Goal: Information Seeking & Learning: Learn about a topic

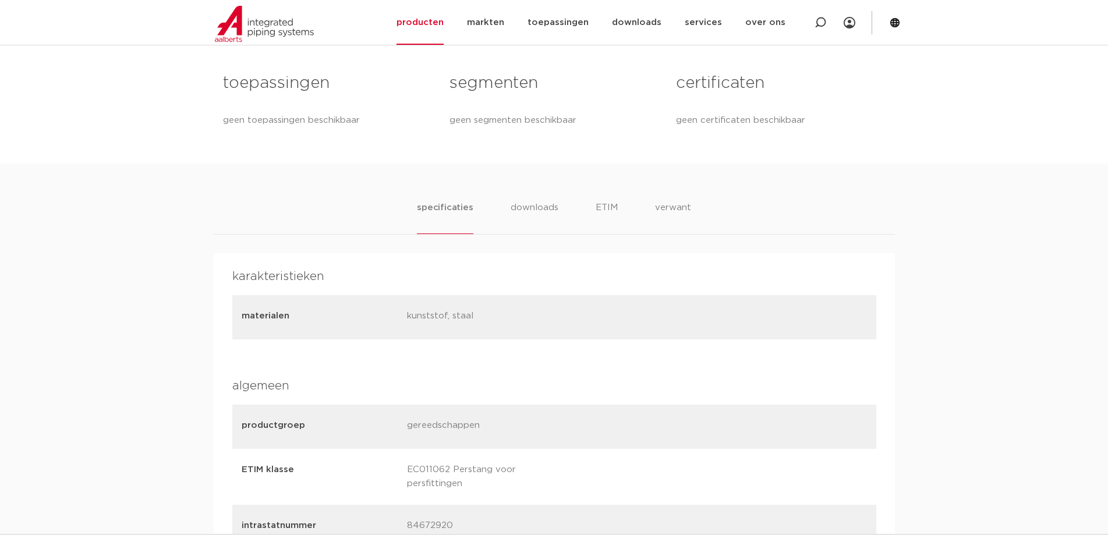
scroll to position [524, 0]
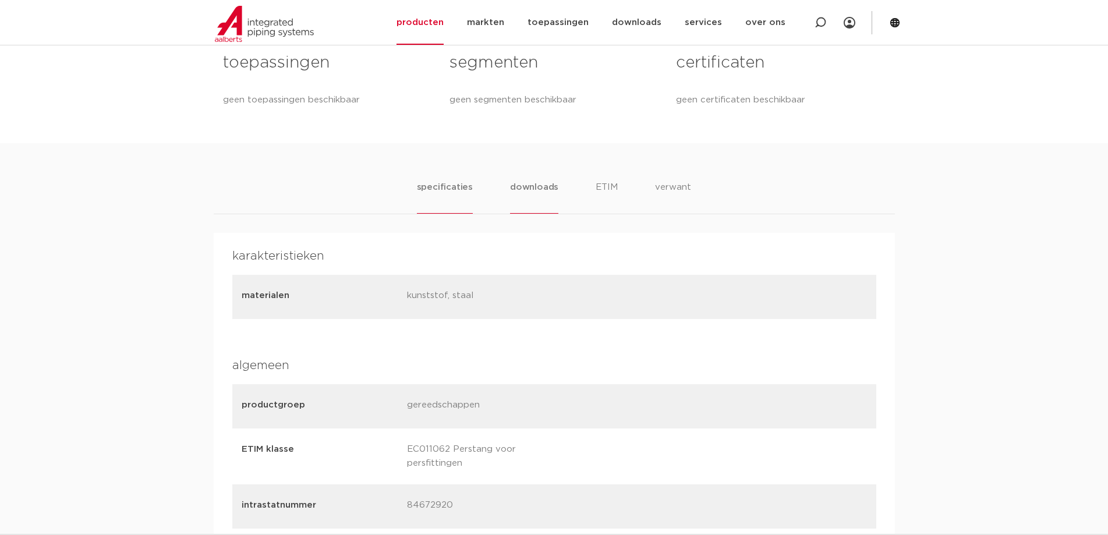
click at [540, 186] on li "downloads" at bounding box center [534, 197] width 48 height 33
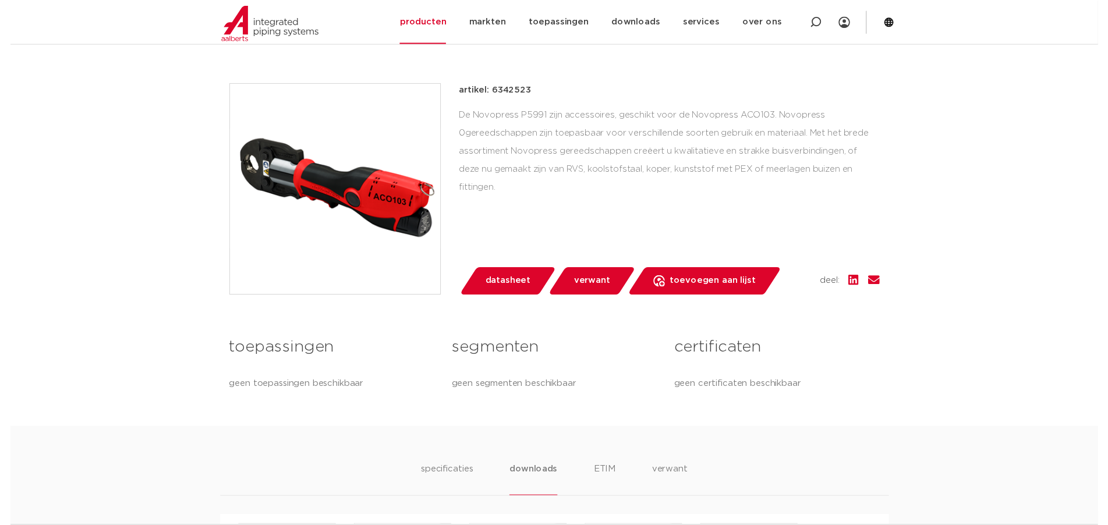
scroll to position [291, 0]
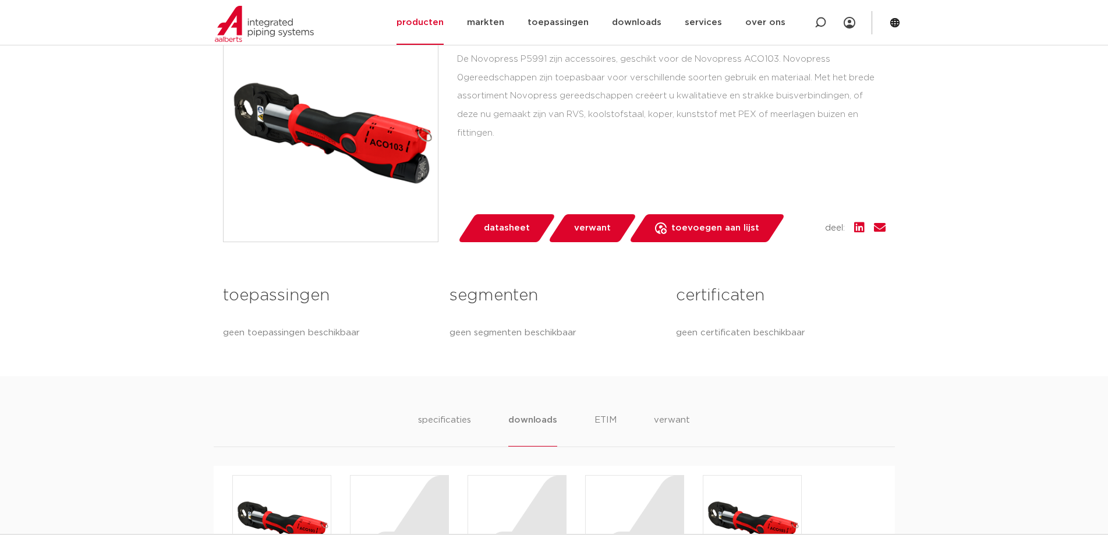
click at [516, 230] on span "datasheet" at bounding box center [507, 228] width 46 height 19
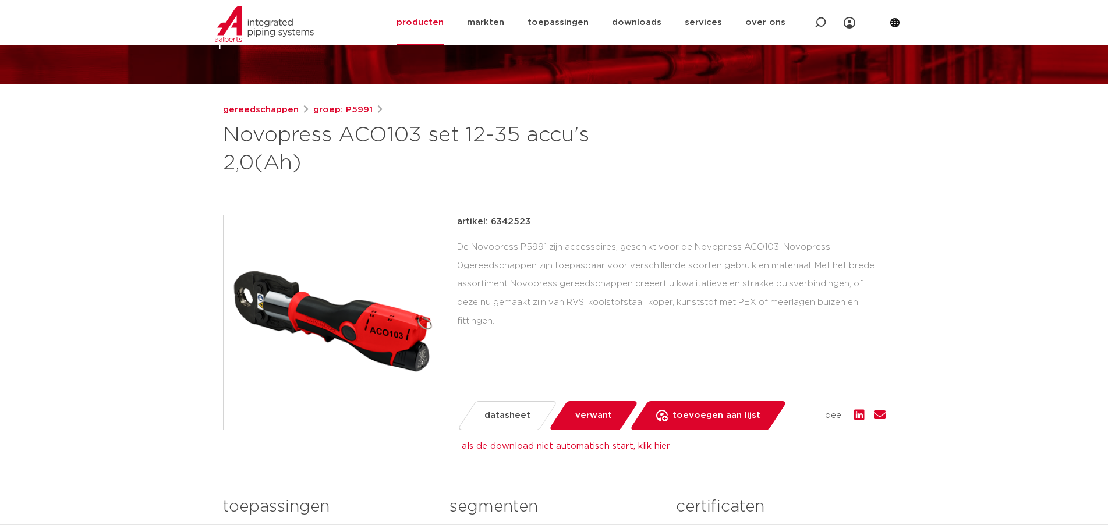
scroll to position [0, 0]
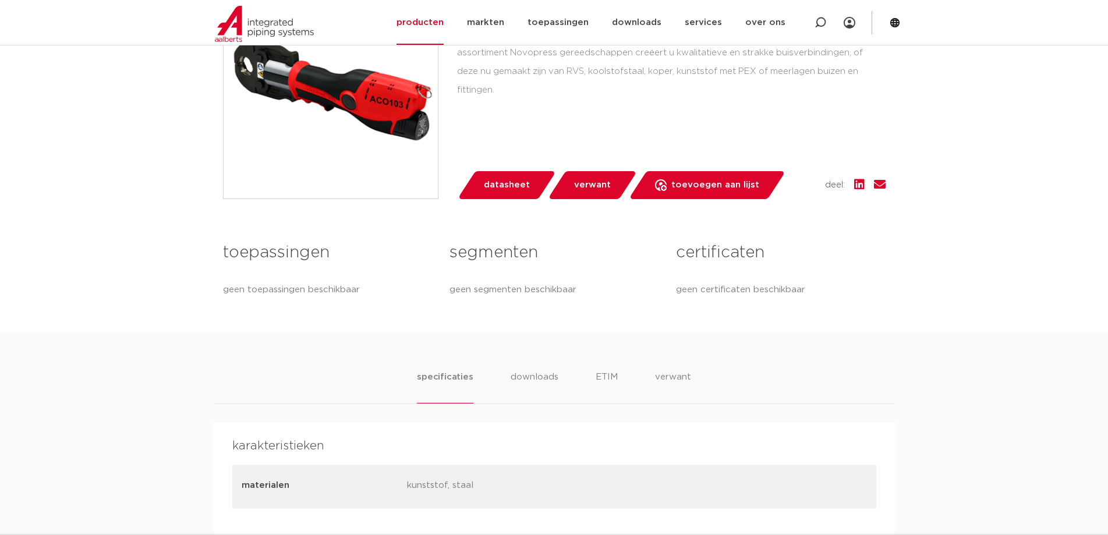
scroll to position [349, 0]
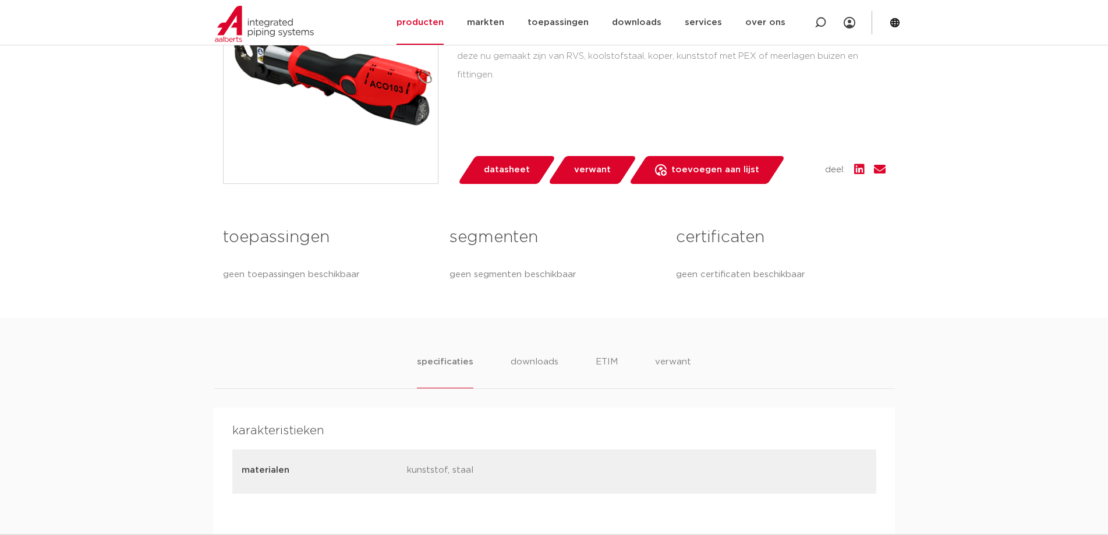
click at [602, 162] on span "verwant" at bounding box center [592, 170] width 37 height 19
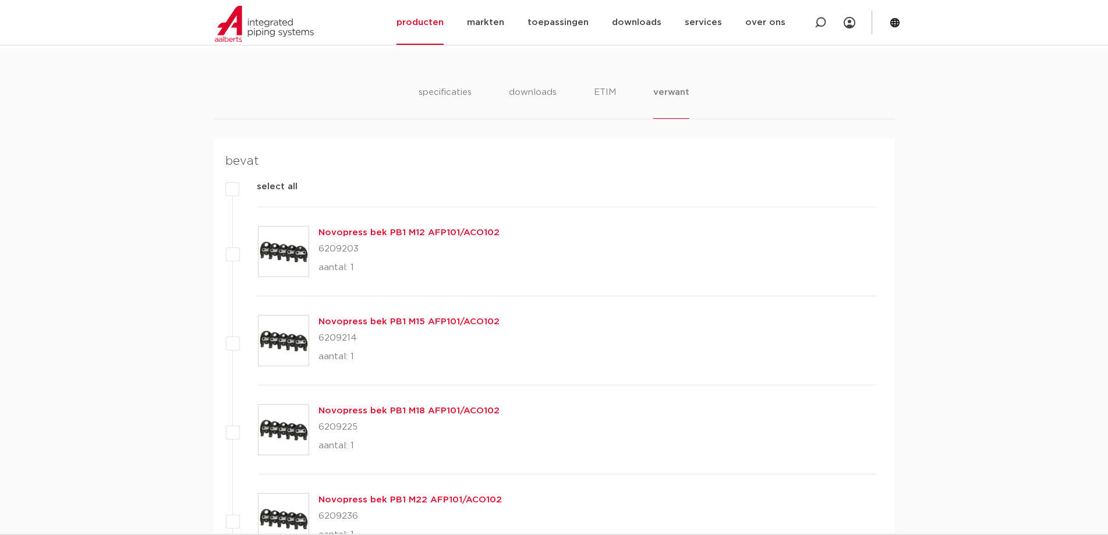
scroll to position [609, 0]
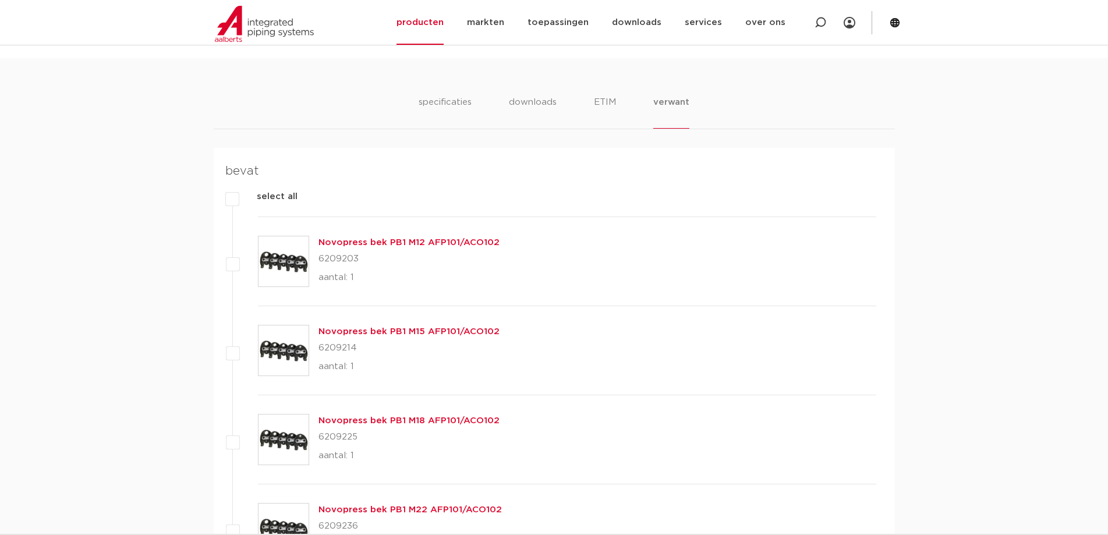
drag, startPoint x: 362, startPoint y: 261, endPoint x: 319, endPoint y: 260, distance: 43.1
click at [319, 260] on p "6209203" at bounding box center [409, 259] width 181 height 19
copy p "6209203"
click at [352, 336] on link "Novopress bek PB1 M15 AFP101/ACO102" at bounding box center [409, 331] width 181 height 9
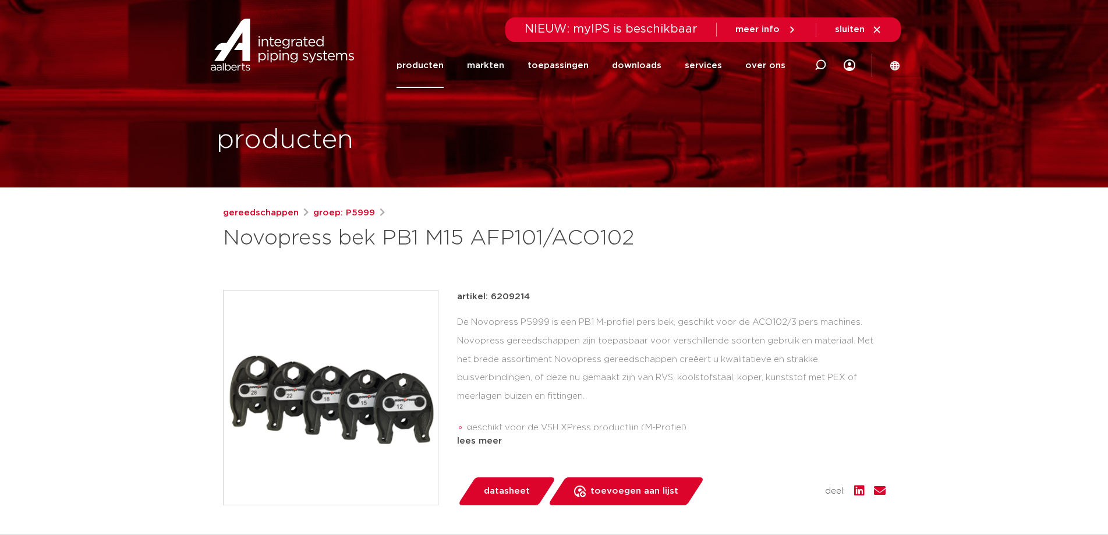
drag, startPoint x: 527, startPoint y: 296, endPoint x: 486, endPoint y: 298, distance: 40.8
click at [486, 298] on div "artikel: 6209214" at bounding box center [671, 297] width 429 height 14
copy p "6209214"
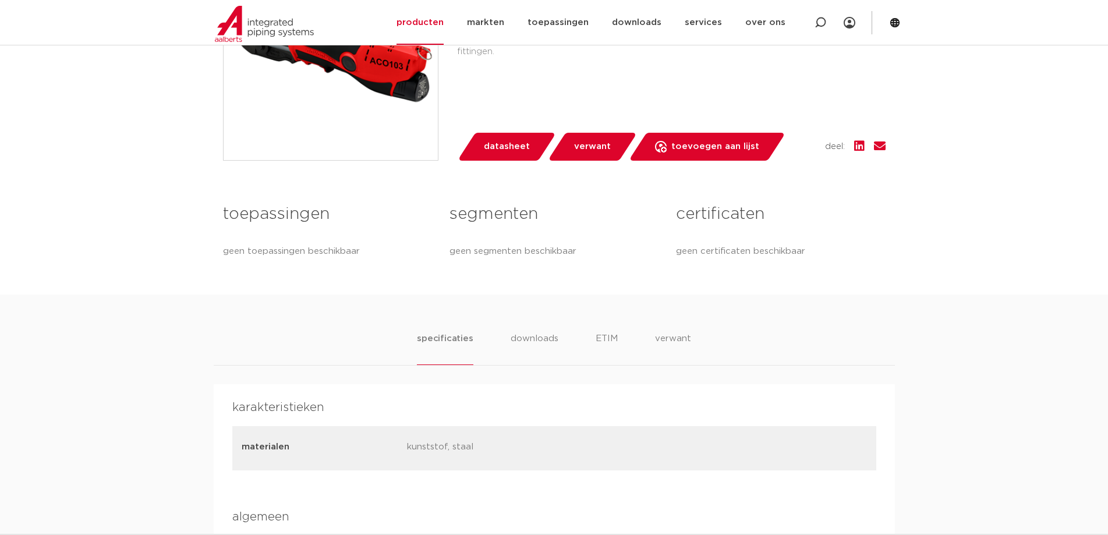
scroll to position [260, 0]
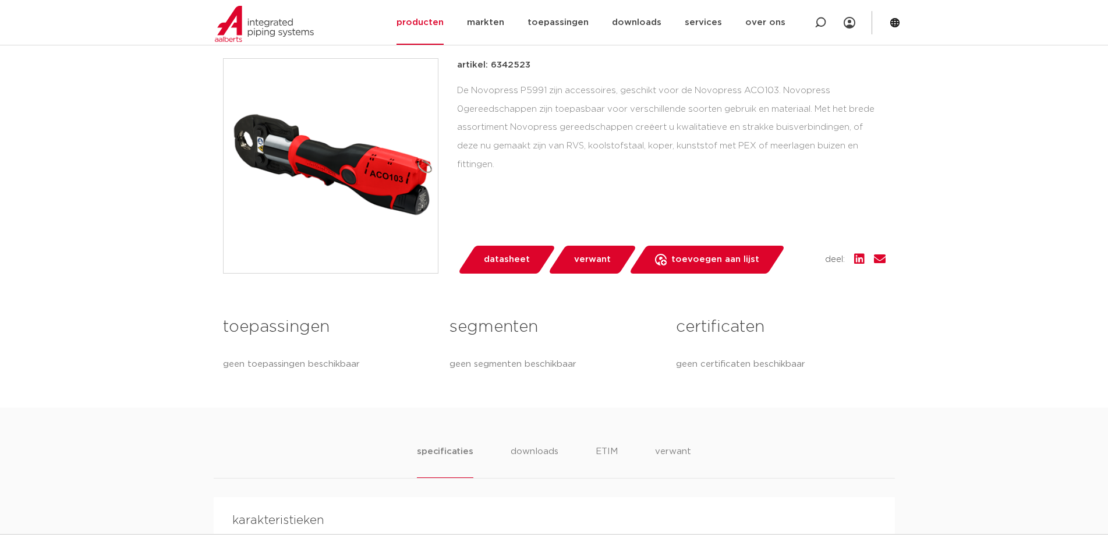
click at [588, 260] on span "verwant" at bounding box center [592, 259] width 37 height 19
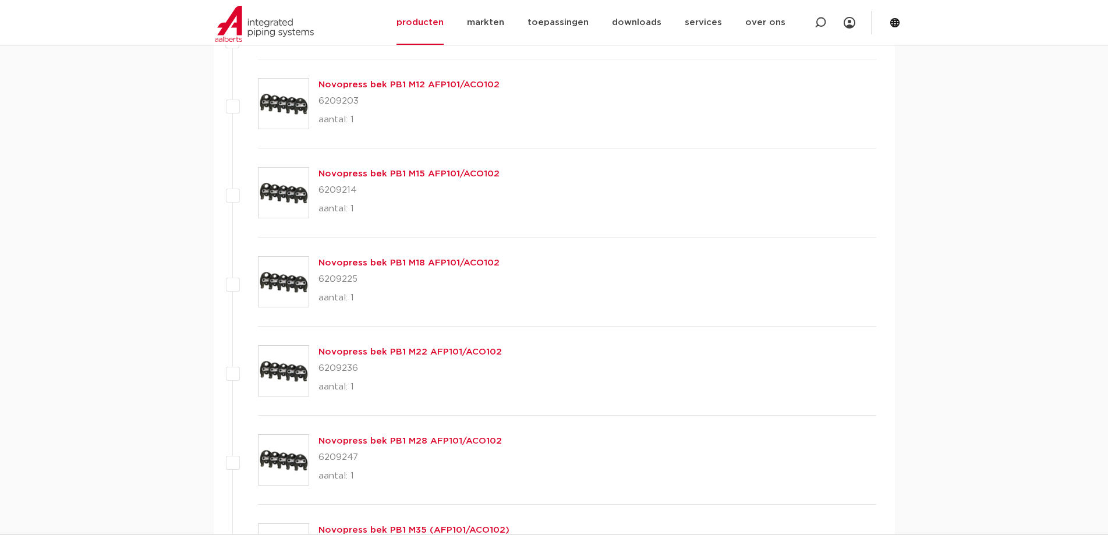
scroll to position [784, 0]
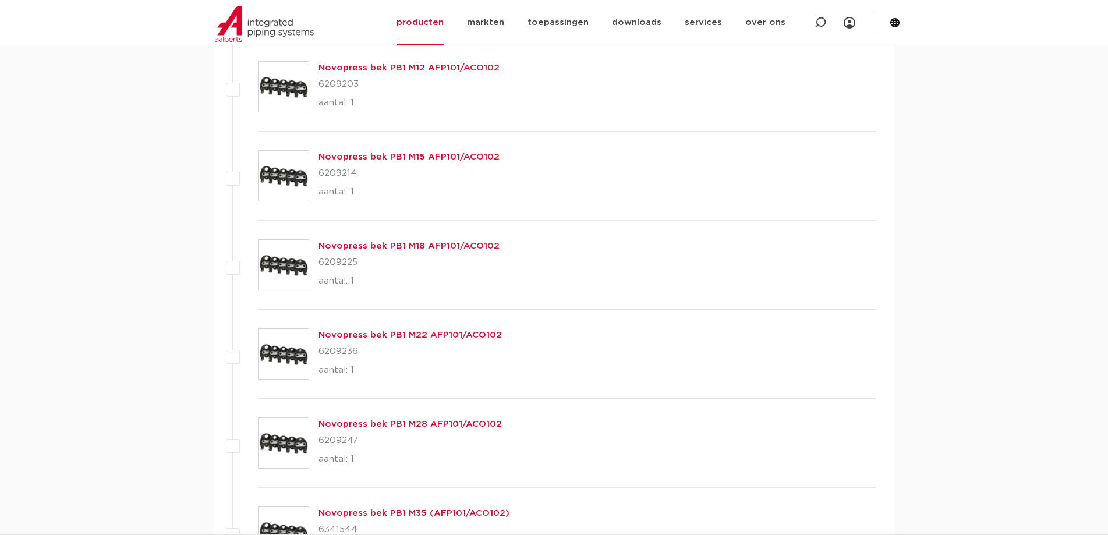
drag, startPoint x: 360, startPoint y: 353, endPoint x: 321, endPoint y: 352, distance: 39.0
click at [321, 352] on p "6209236" at bounding box center [410, 351] width 183 height 19
copy p "6209236"
drag, startPoint x: 358, startPoint y: 441, endPoint x: 320, endPoint y: 439, distance: 37.3
click at [320, 439] on p "6209247" at bounding box center [410, 440] width 183 height 19
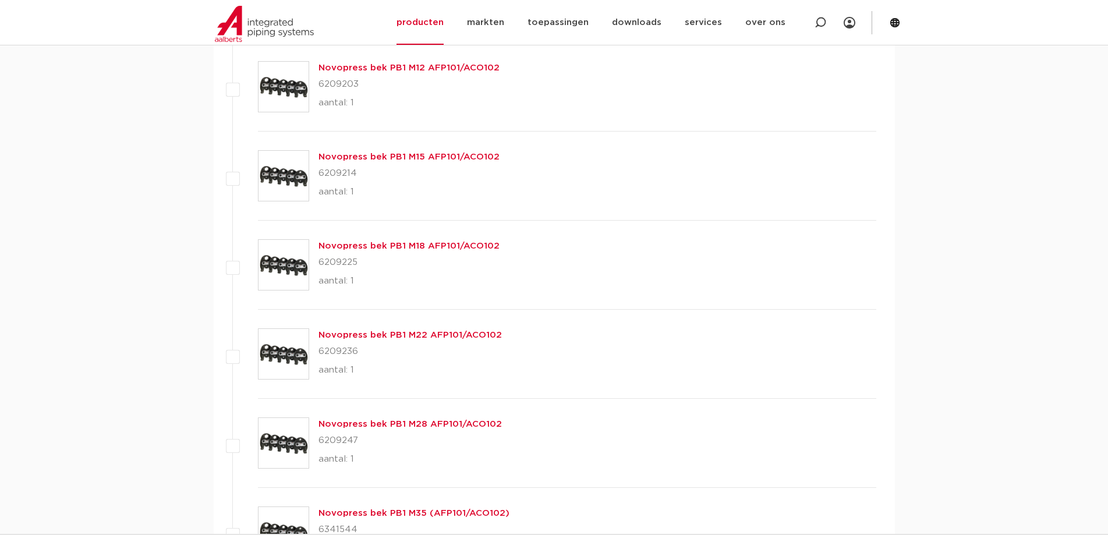
copy p "6209247"
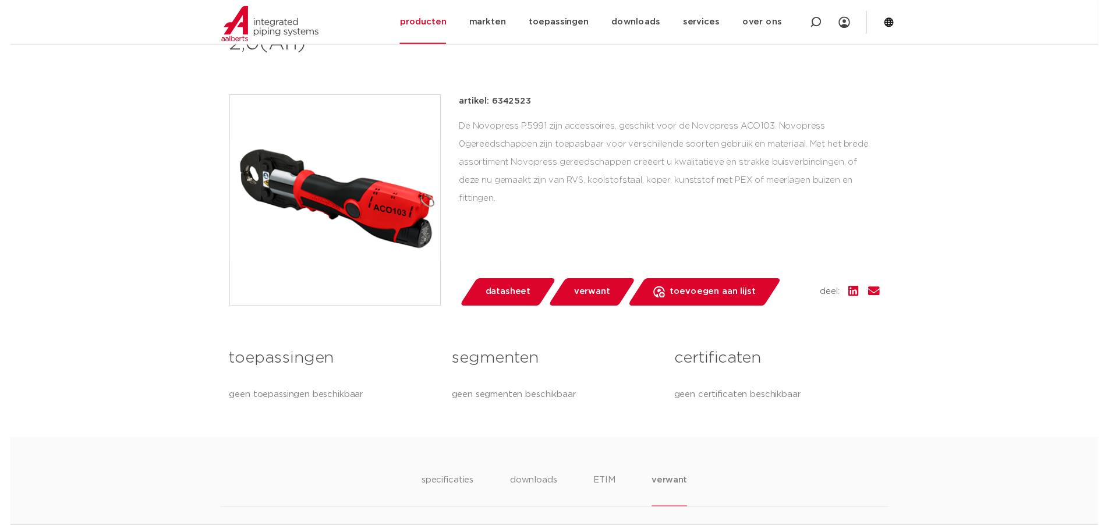
scroll to position [201, 0]
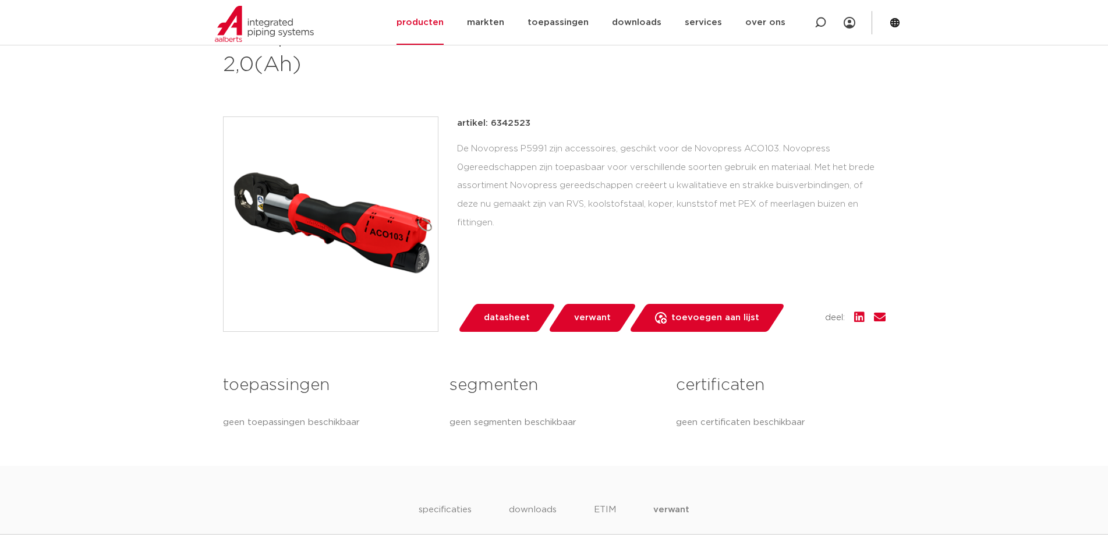
click at [505, 307] on link "datasheet" at bounding box center [506, 318] width 99 height 28
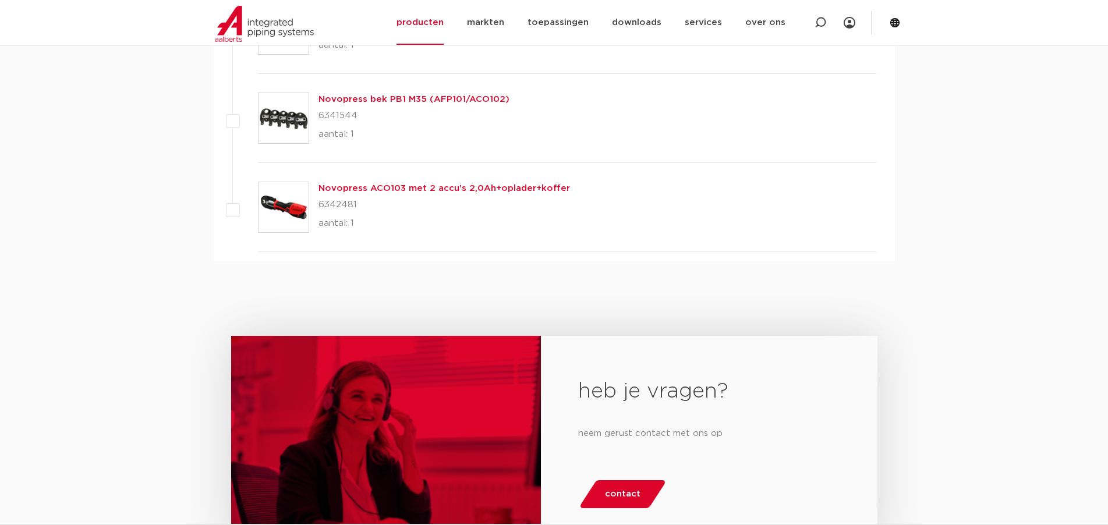
scroll to position [1223, 0]
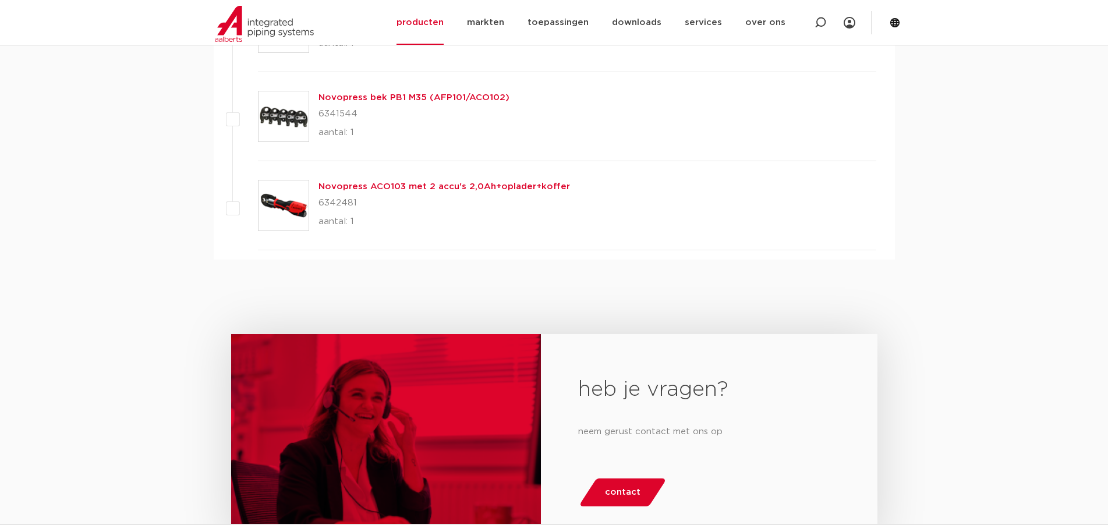
click at [439, 187] on link "Novopress ACO103 met 2 accu's 2,0Ah+oplader+koffer" at bounding box center [445, 186] width 252 height 9
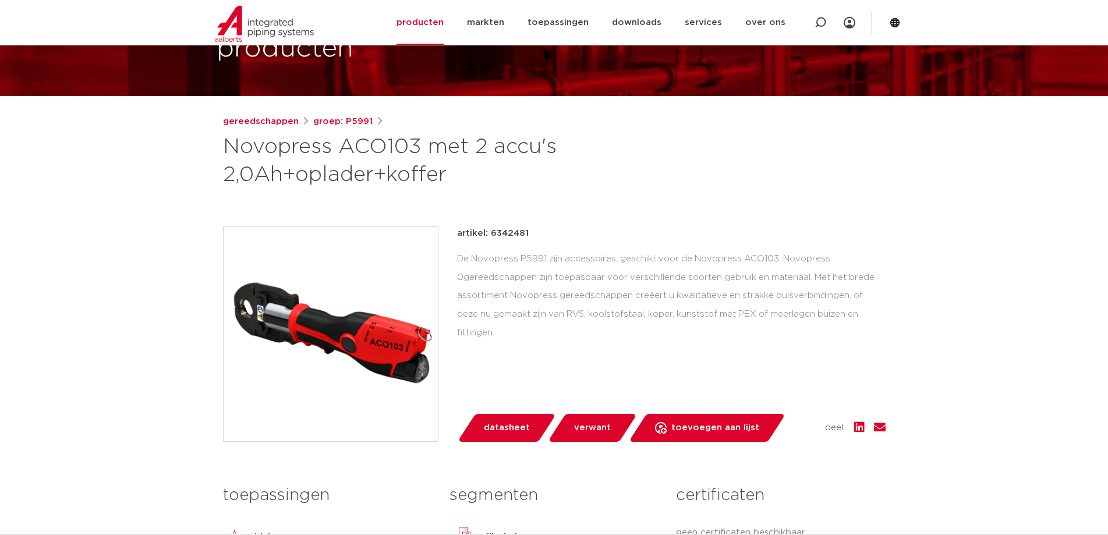
scroll to position [58, 0]
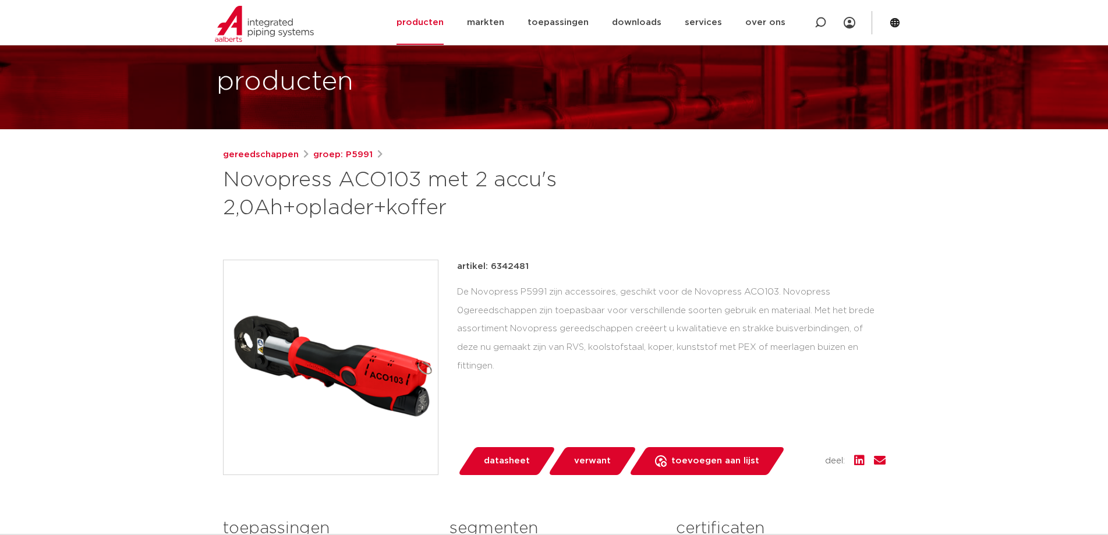
drag, startPoint x: 530, startPoint y: 266, endPoint x: 490, endPoint y: 268, distance: 40.2
click at [490, 268] on div "artikel: 6342481" at bounding box center [671, 267] width 429 height 14
copy p "6342481"
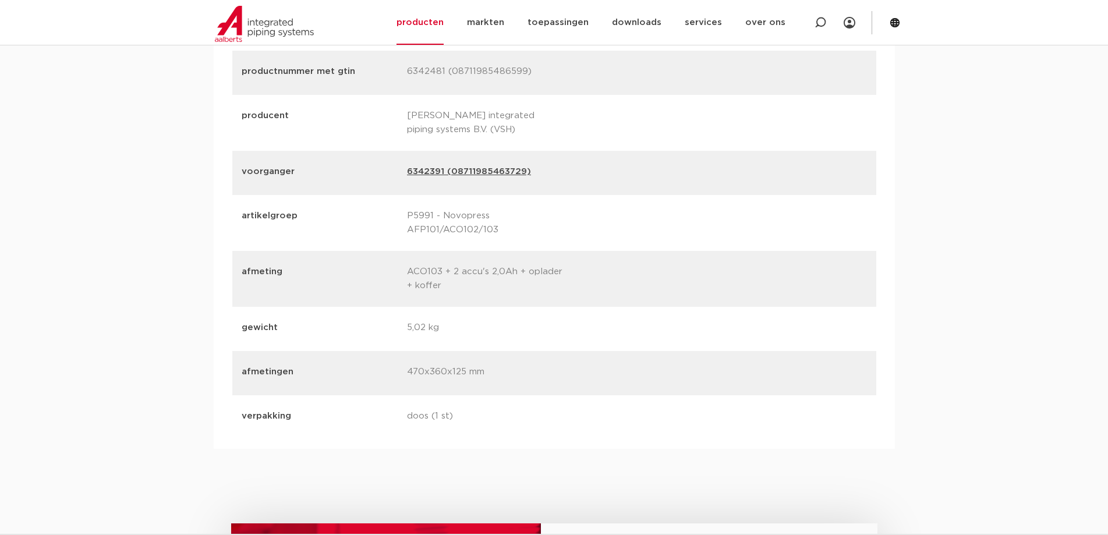
scroll to position [1514, 0]
